Goal: Transaction & Acquisition: Subscribe to service/newsletter

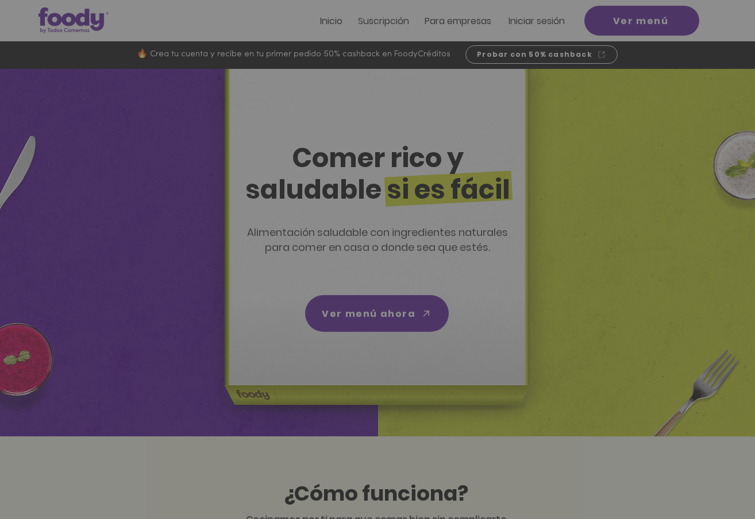
click at [485, 157] on icon "Volver al sitio" at bounding box center [483, 160] width 9 height 9
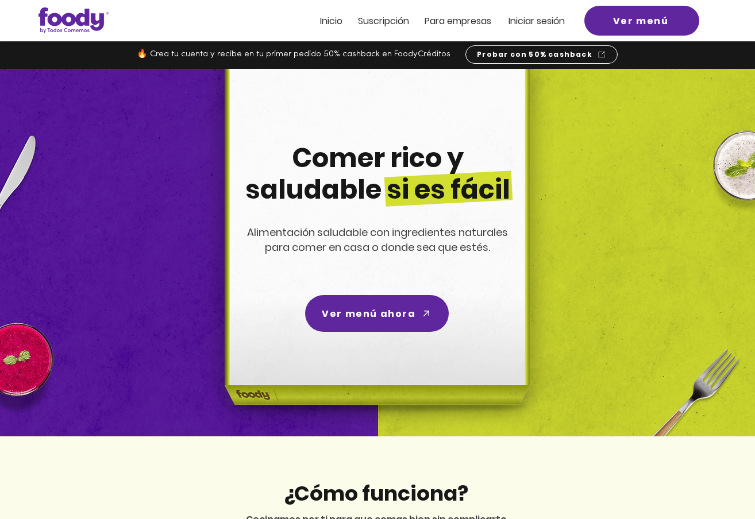
scroll to position [57, 0]
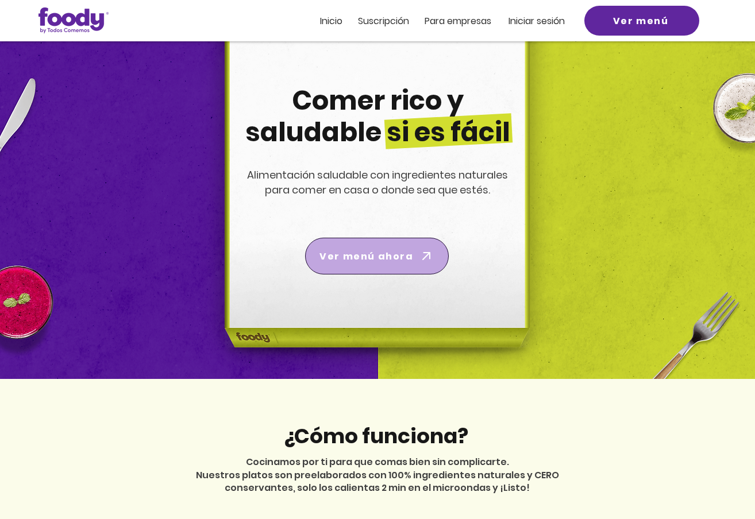
click at [411, 253] on span "Ver menú ahora" at bounding box center [376, 256] width 139 height 32
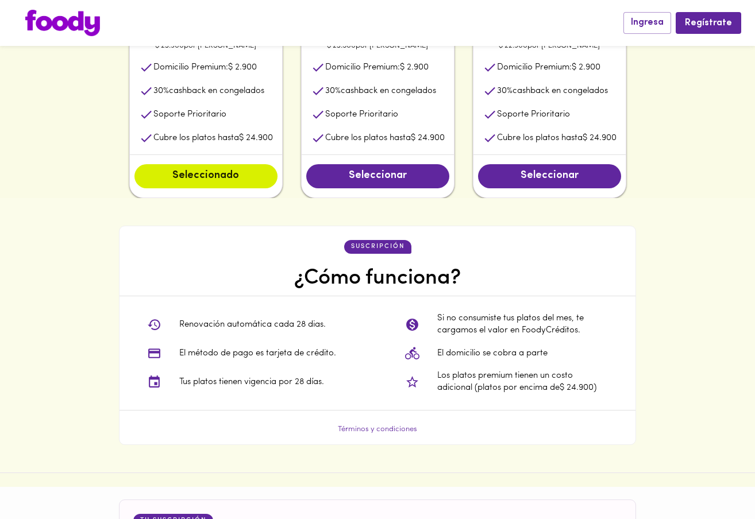
scroll to position [517, 0]
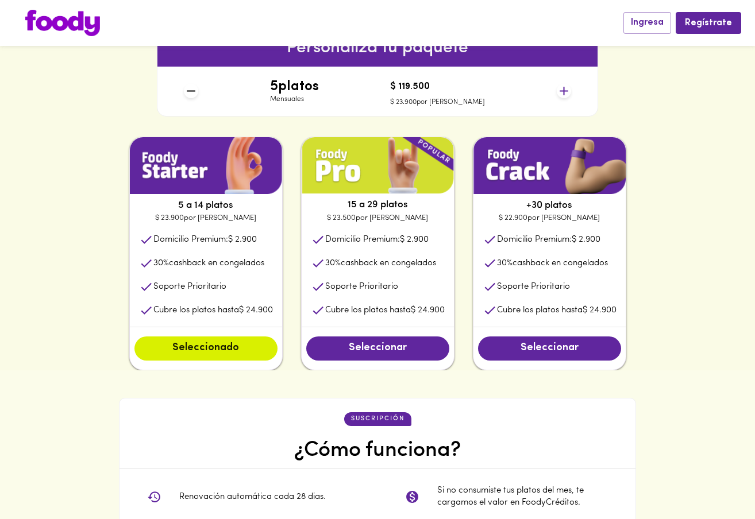
click at [570, 303] on li "Cubre los platos hasta $ 24.900" at bounding box center [549, 311] width 152 height 24
click at [565, 91] on icon at bounding box center [563, 91] width 9 height 9
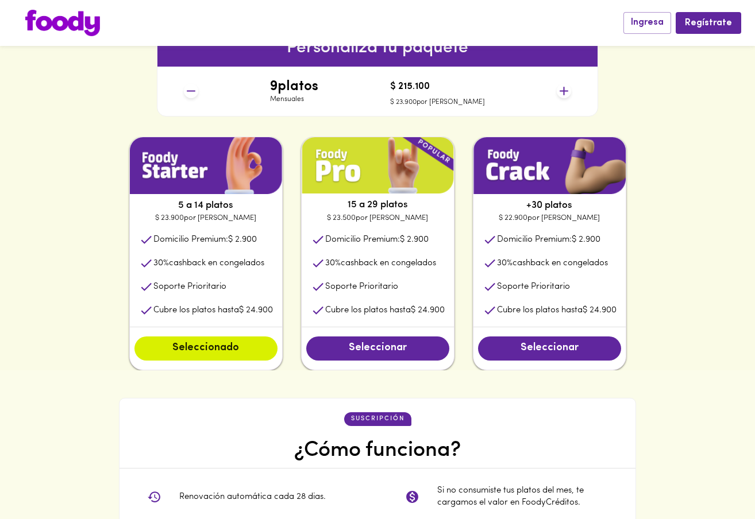
click at [565, 91] on icon at bounding box center [563, 91] width 9 height 9
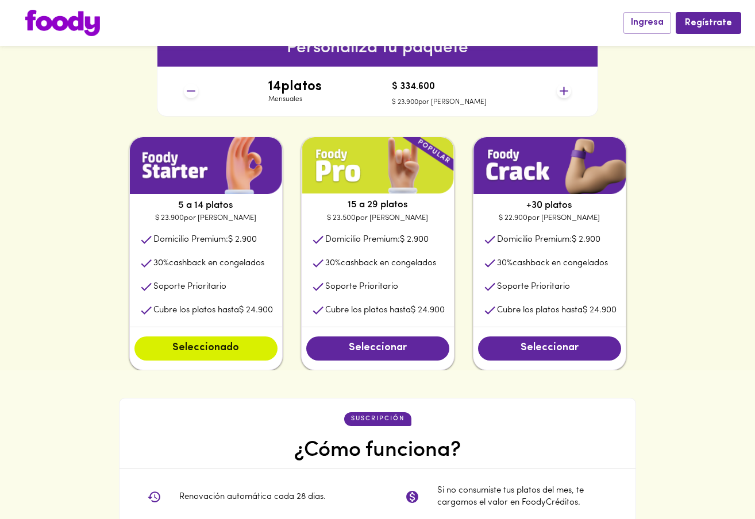
click at [565, 91] on icon at bounding box center [563, 91] width 9 height 9
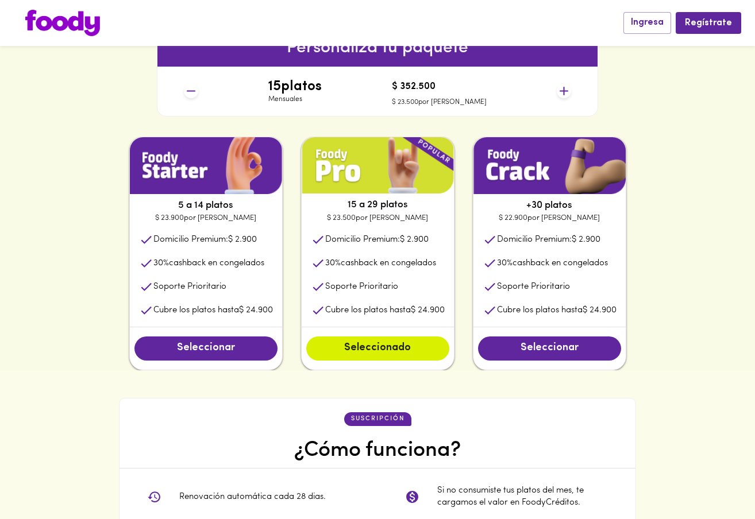
click at [565, 91] on icon at bounding box center [563, 91] width 9 height 9
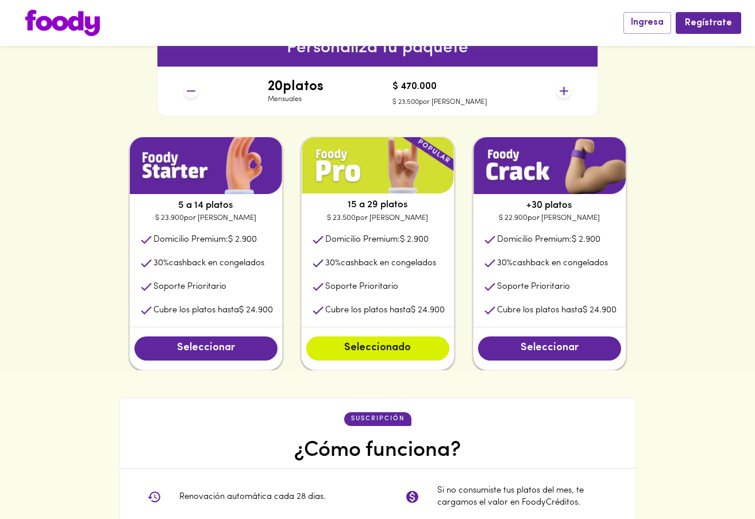
click at [565, 91] on icon at bounding box center [563, 91] width 9 height 9
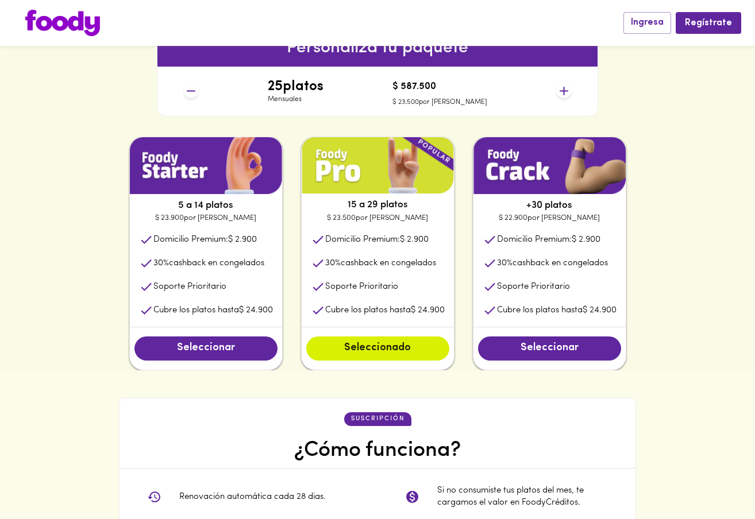
click at [565, 91] on icon at bounding box center [563, 91] width 9 height 9
